Goal: Navigation & Orientation: Go to known website

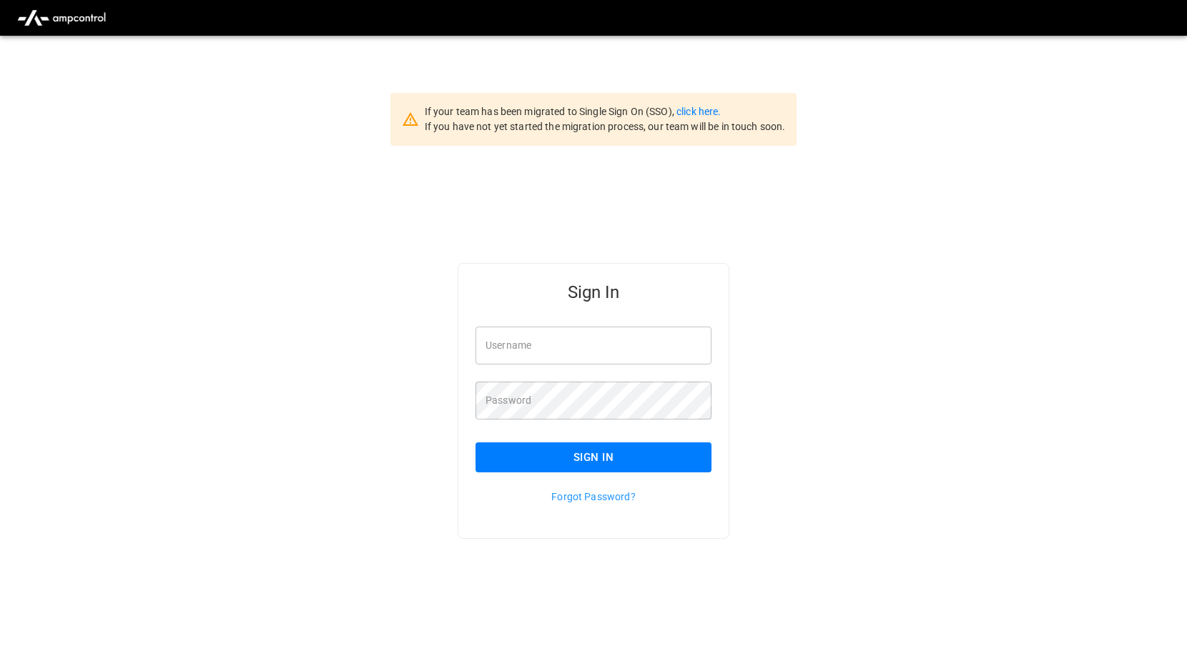
click at [518, 342] on input "Username" at bounding box center [593, 346] width 236 height 38
type input "**********"
